Goal: Information Seeking & Learning: Check status

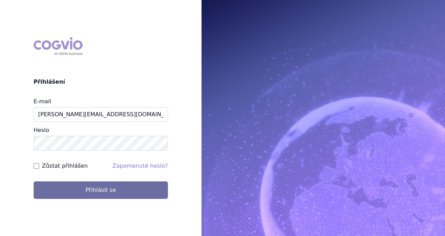
type input "michaela.x.tauchmanova@gsk.com"
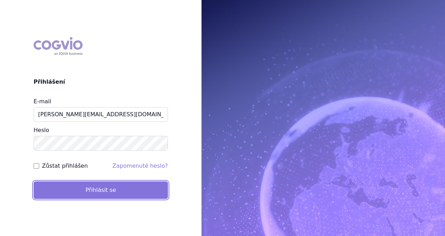
click at [106, 186] on button "Přihlásit se" at bounding box center [101, 190] width 134 height 18
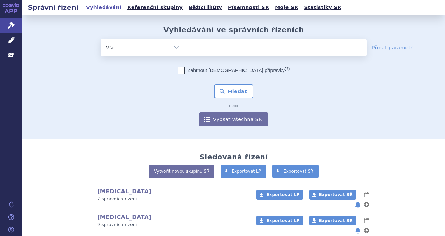
click at [240, 49] on ul at bounding box center [276, 46] width 182 height 15
click at [185, 49] on select at bounding box center [185, 48] width 0 height 18
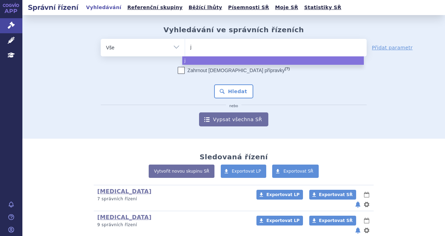
type input "je"
type input "jem"
type input "jempe"
type input "jemperl"
type input "jemperli"
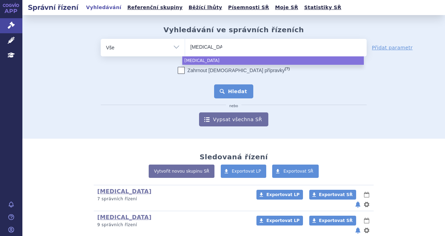
select select "jemperli"
click at [234, 88] on button "Hledat" at bounding box center [234, 91] width 40 height 14
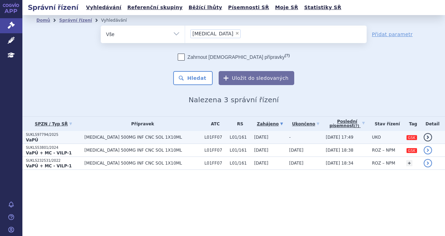
click at [123, 141] on td "JEMPERLI 500MG INF CNC SOL 1X10ML" at bounding box center [141, 137] width 120 height 13
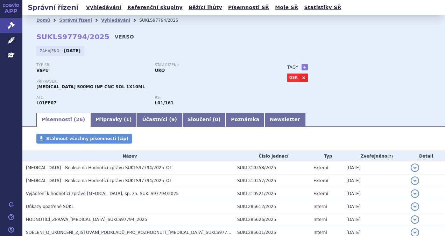
click at [116, 36] on link "VERSO" at bounding box center [124, 36] width 19 height 7
drag, startPoint x: 97, startPoint y: 40, endPoint x: 35, endPoint y: 39, distance: 62.4
click at [35, 39] on div "Domů Správní řízení Vyhledávání SUKLS97794/2025 SUKLS97794/2025 VERSO Zahájeno:…" at bounding box center [233, 69] width 423 height 86
copy strong "SUKLS97794/2025"
drag, startPoint x: 83, startPoint y: 2, endPoint x: 98, endPoint y: 9, distance: 16.3
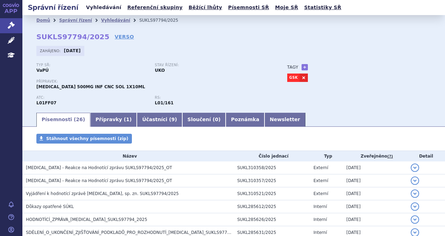
click at [84, 2] on ul "Vyhledávání Referenční skupiny Běžící lhůty Písemnosti SŘ Moje SŘ Statistiky SŘ" at bounding box center [214, 7] width 260 height 15
click at [100, 9] on link "Vyhledávání" at bounding box center [104, 7] width 40 height 9
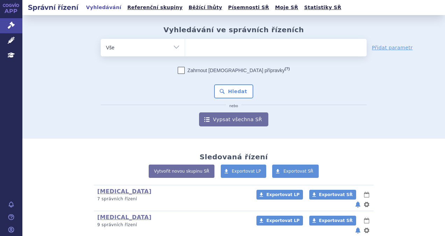
click at [204, 48] on ul at bounding box center [276, 46] width 182 height 15
click at [185, 48] on select at bounding box center [185, 48] width 0 height 18
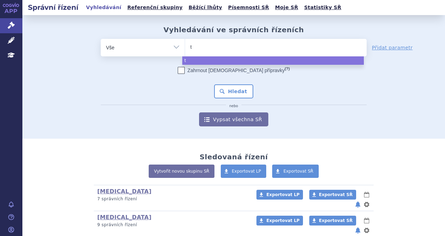
type input "ta"
type input "tal"
type input "tale"
type input "talve"
type input "talvey"
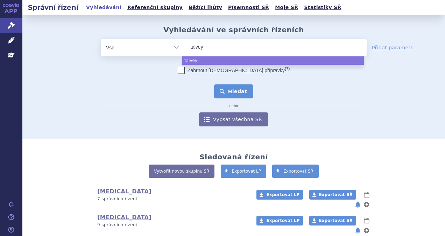
select select "talvey"
click at [227, 85] on button "Hledat" at bounding box center [234, 91] width 40 height 14
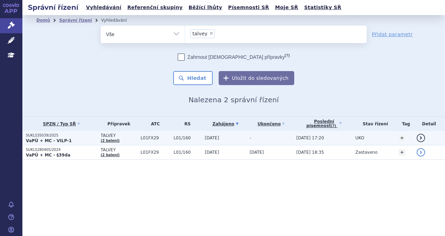
click at [85, 138] on p "VaPÚ + MC - VILP-1" at bounding box center [61, 141] width 71 height 6
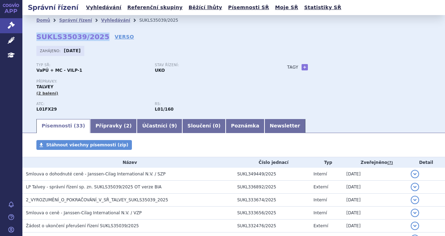
drag, startPoint x: 97, startPoint y: 38, endPoint x: 32, endPoint y: 41, distance: 65.9
click at [32, 41] on div "Domů Správní řízení Vyhledávání SUKLS35039/2025 SUKLS35039/2025 VERSO [GEOGRAPH…" at bounding box center [233, 72] width 423 height 92
copy strong "SUKLS35039/2025"
click at [115, 36] on link "VERSO" at bounding box center [124, 36] width 19 height 7
click at [212, 65] on p "Stav řízení:" at bounding box center [210, 65] width 111 height 4
